Goal: Find specific page/section: Find specific page/section

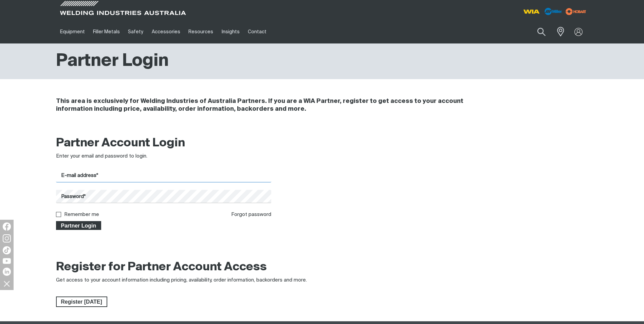
type input "[EMAIL_ADDRESS][DOMAIN_NAME]"
click at [78, 226] on span "Partner Login" at bounding box center [79, 225] width 44 height 9
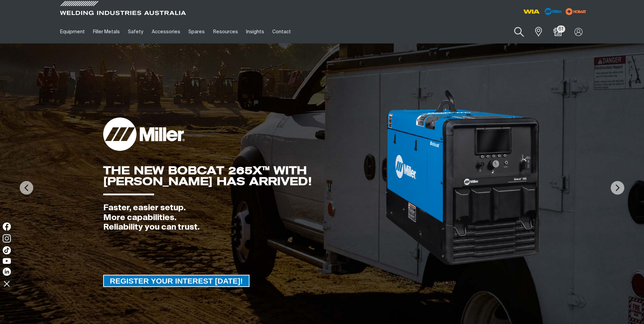
click at [518, 32] on button "Search products" at bounding box center [518, 31] width 27 height 19
click at [465, 32] on input "Search" at bounding box center [478, 31] width 105 height 15
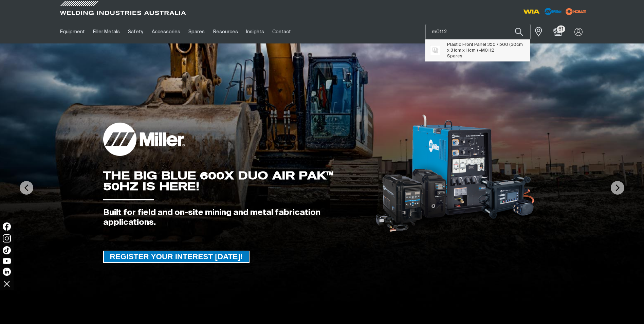
type input "m0112"
click at [462, 49] on span "Plastic Front Panel 350 / 500 (50cm x 31cm x 11cm ) - M0112" at bounding box center [486, 48] width 78 height 12
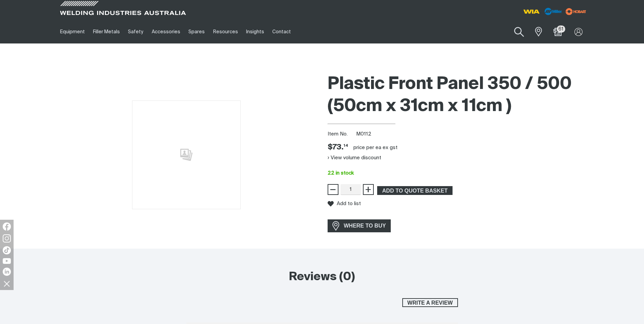
click at [520, 33] on button "Search products" at bounding box center [518, 31] width 27 height 19
click at [477, 34] on input "Search" at bounding box center [478, 31] width 105 height 15
type input "M0103"
click at [462, 45] on span "M0103" at bounding box center [468, 45] width 14 height 4
